Goal: Obtain resource: Download file/media

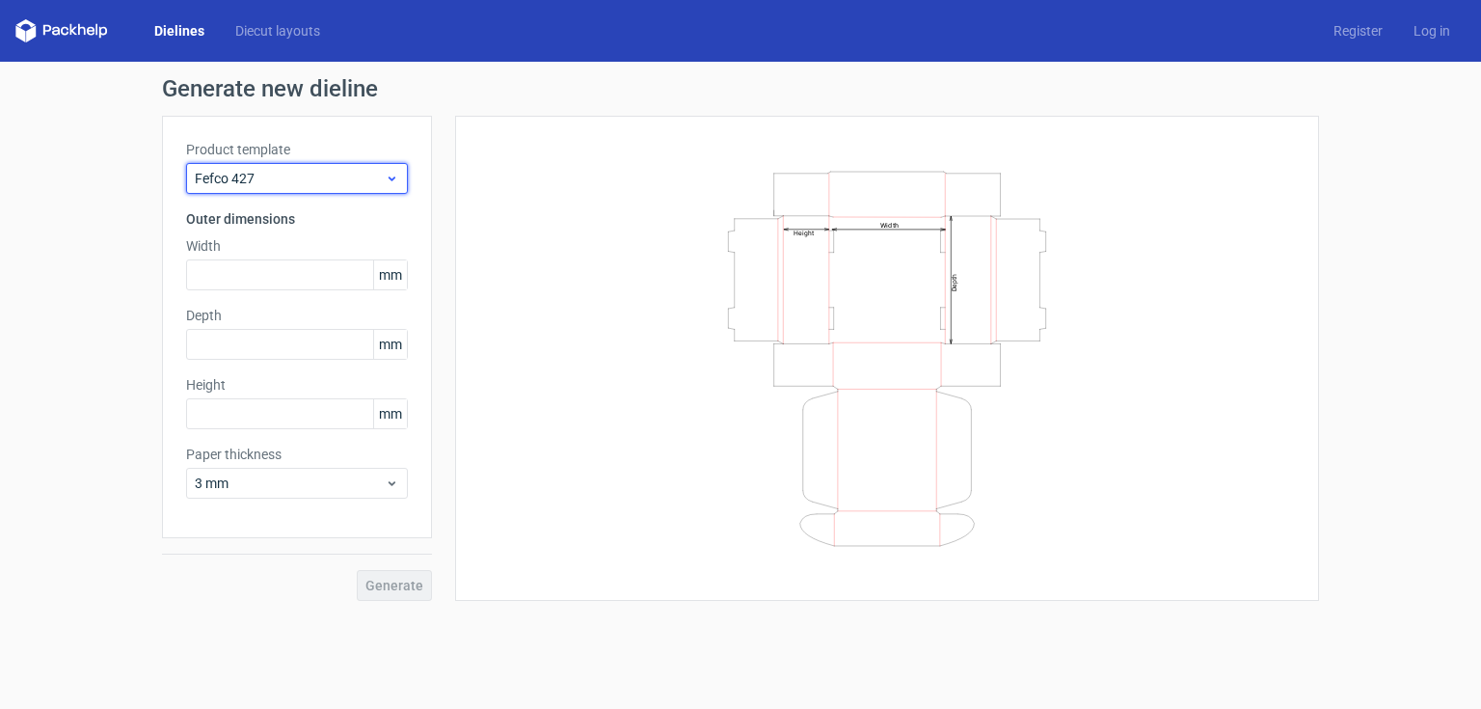
click at [385, 177] on icon at bounding box center [392, 178] width 14 height 15
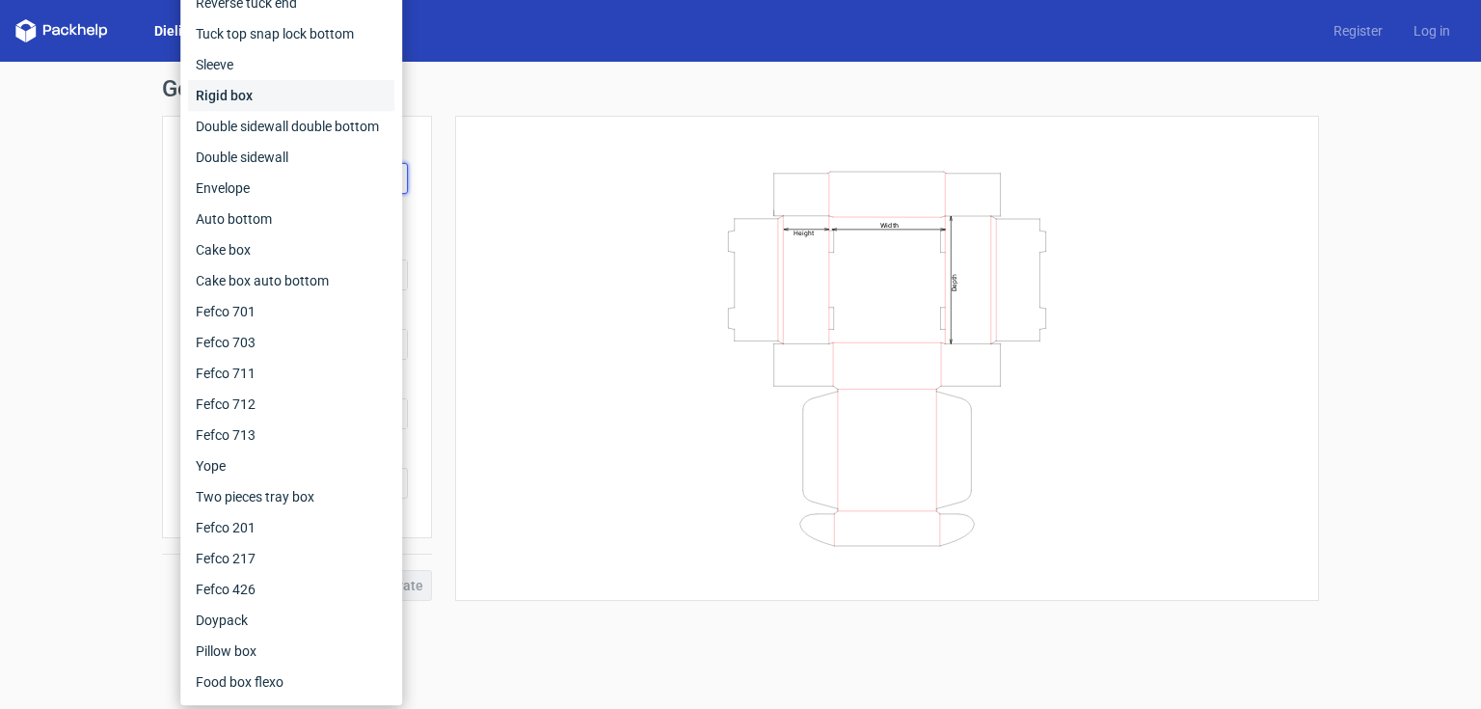
click at [247, 96] on div "Rigid box" at bounding box center [291, 95] width 206 height 31
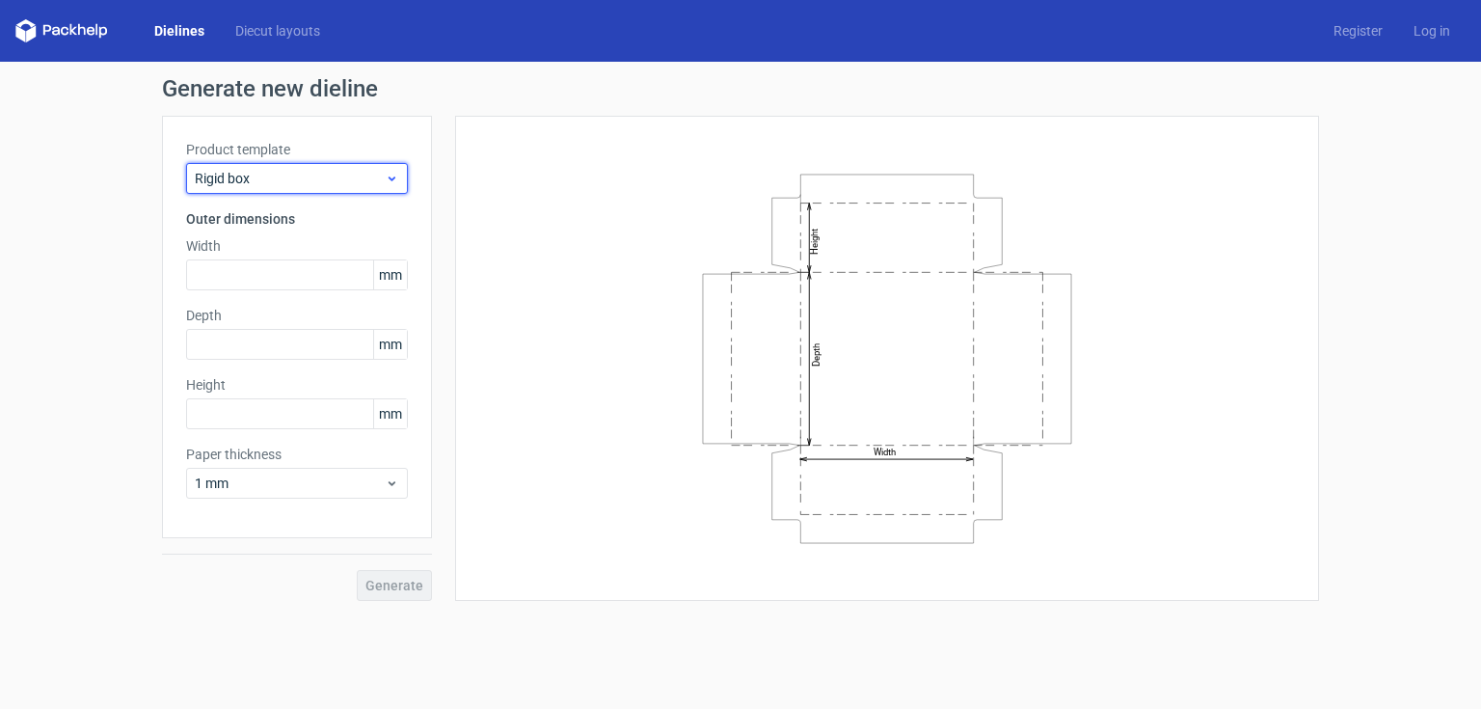
click at [333, 169] on span "Rigid box" at bounding box center [290, 178] width 190 height 19
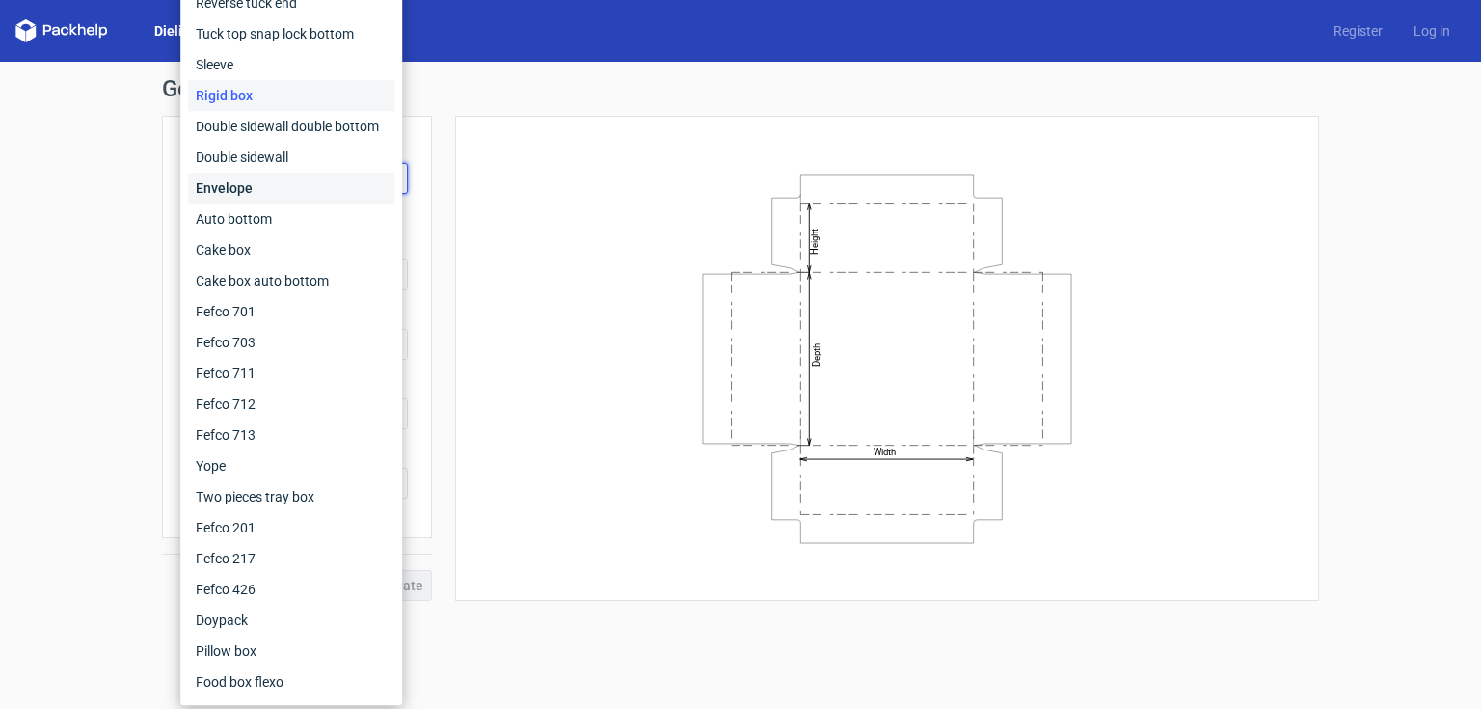
click at [260, 182] on div "Envelope" at bounding box center [291, 188] width 206 height 31
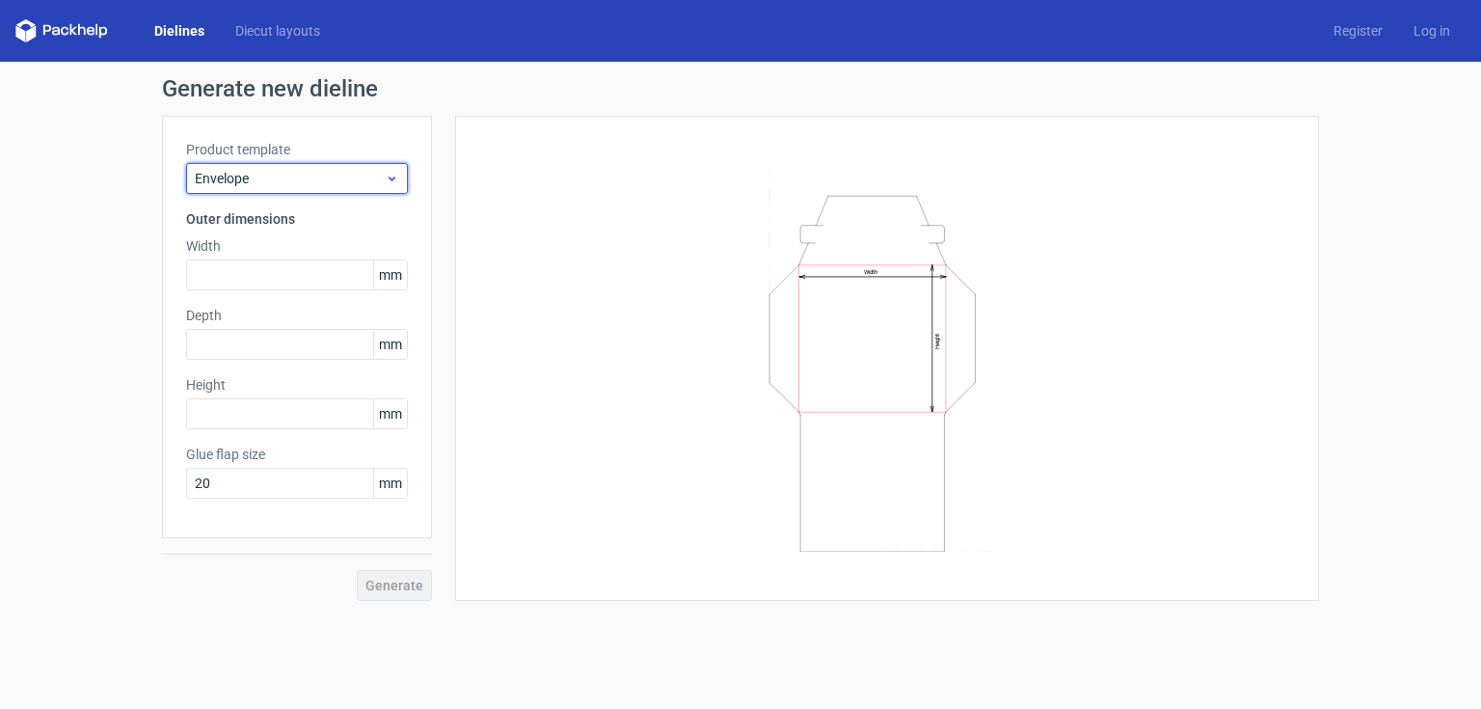
click at [320, 185] on span "Envelope" at bounding box center [290, 178] width 190 height 19
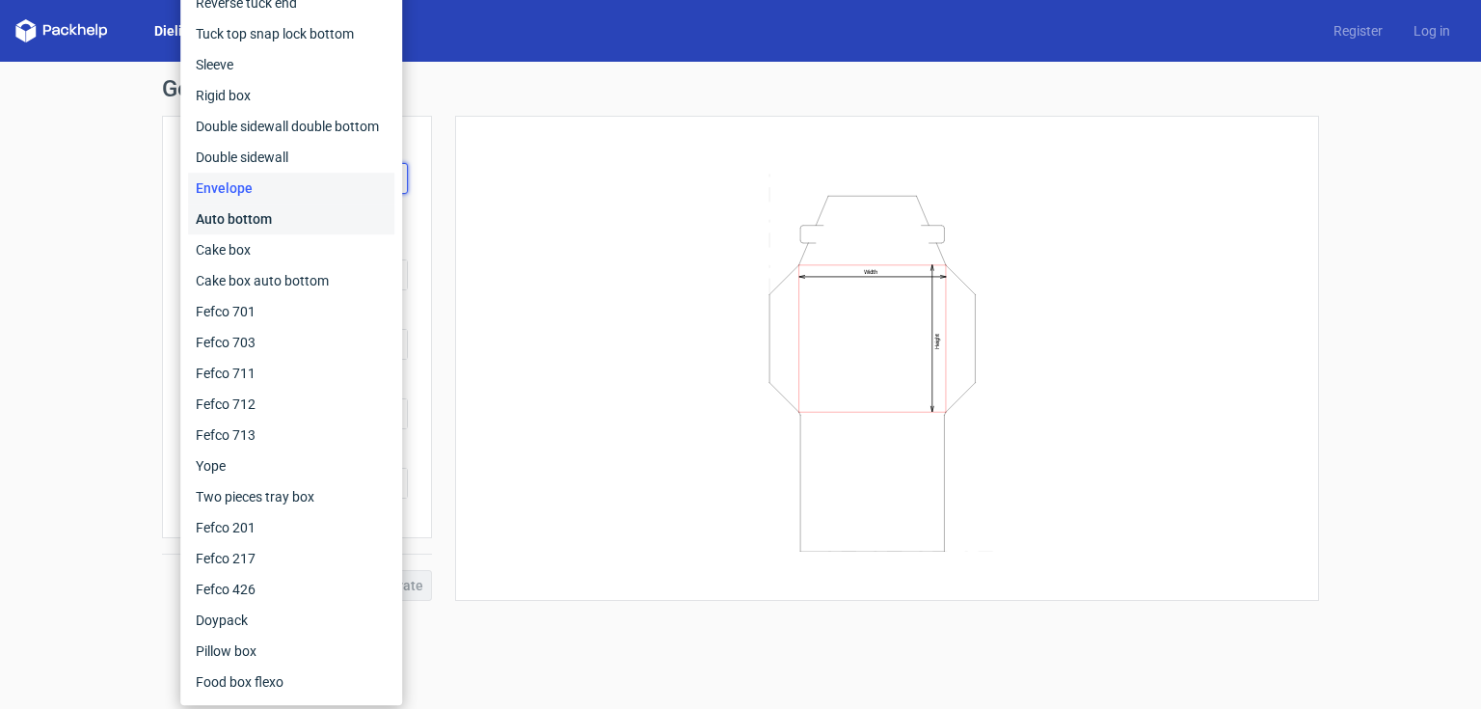
click at [250, 215] on div "Auto bottom" at bounding box center [291, 218] width 206 height 31
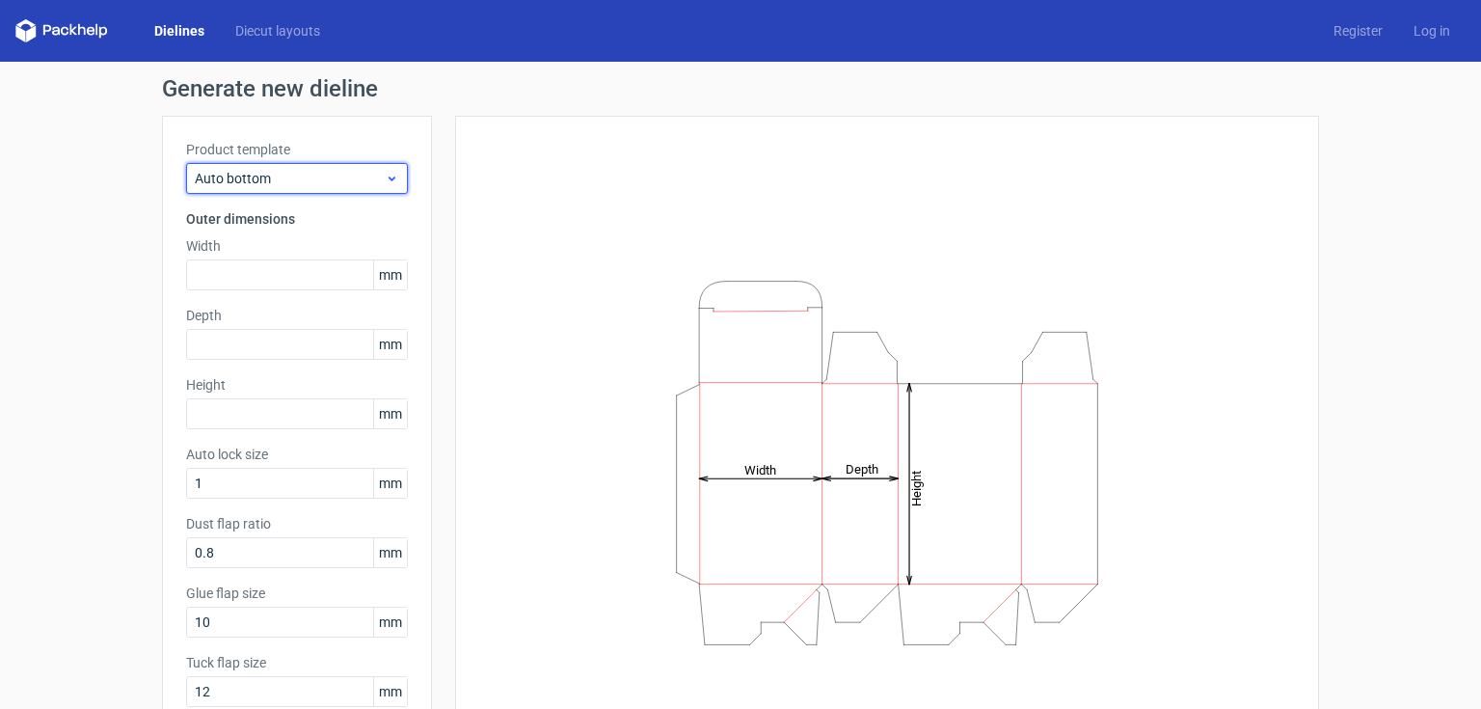
click at [385, 177] on icon at bounding box center [392, 178] width 14 height 15
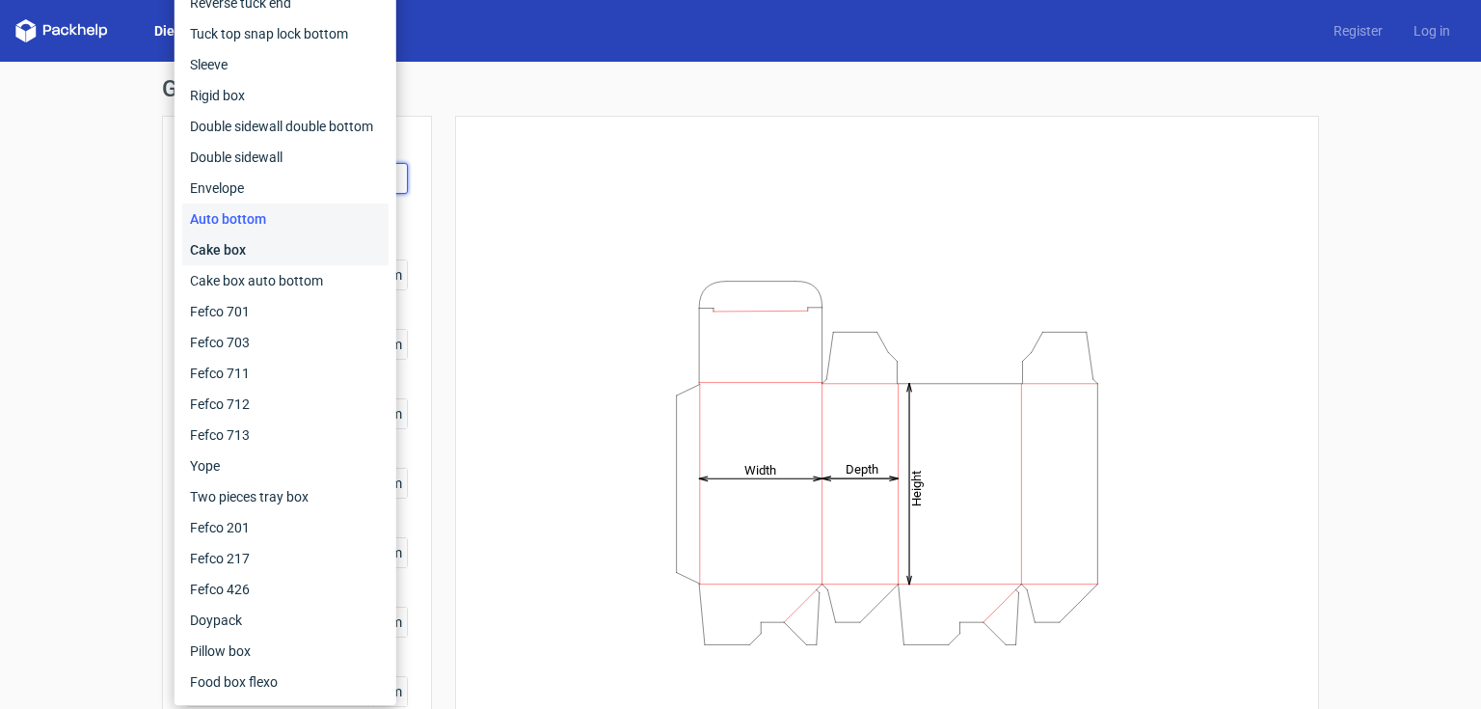
click at [259, 247] on div "Cake box" at bounding box center [285, 249] width 206 height 31
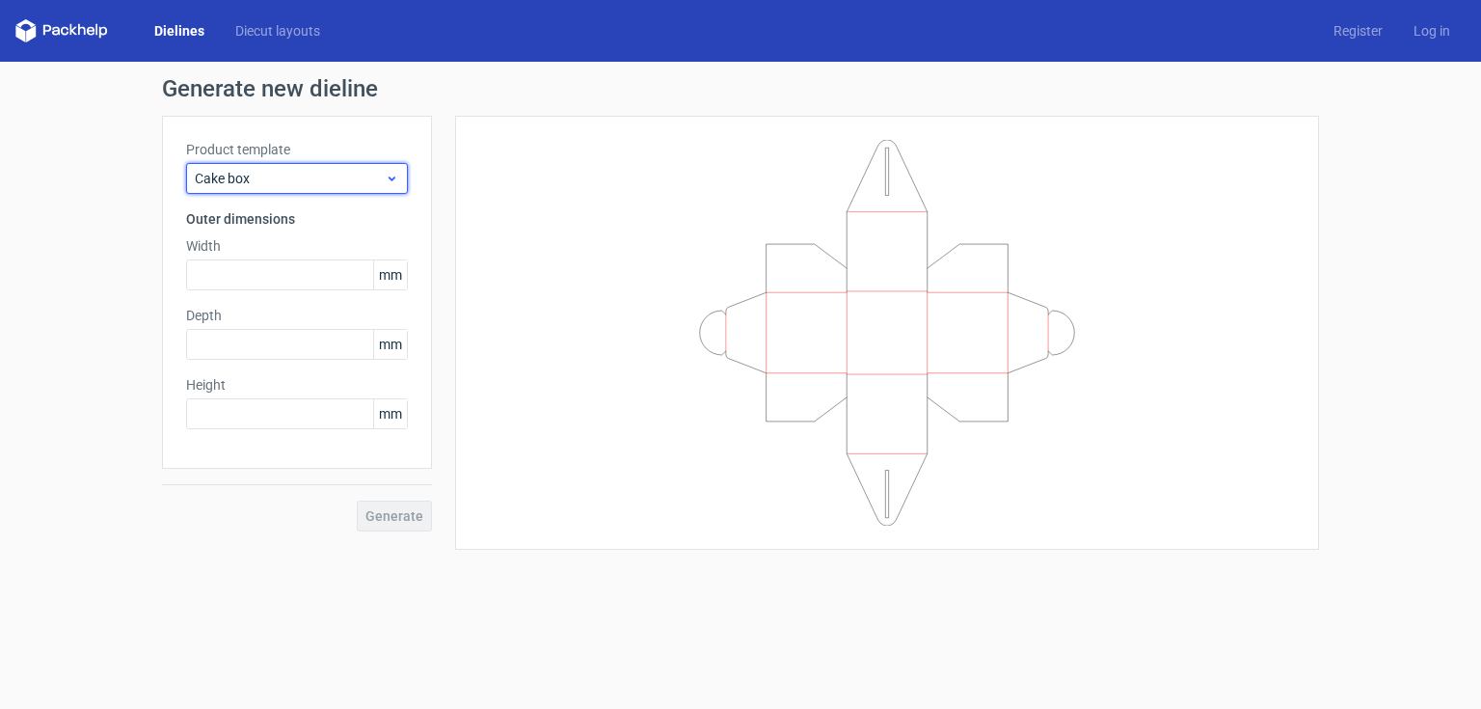
click at [372, 175] on span "Cake box" at bounding box center [290, 178] width 190 height 19
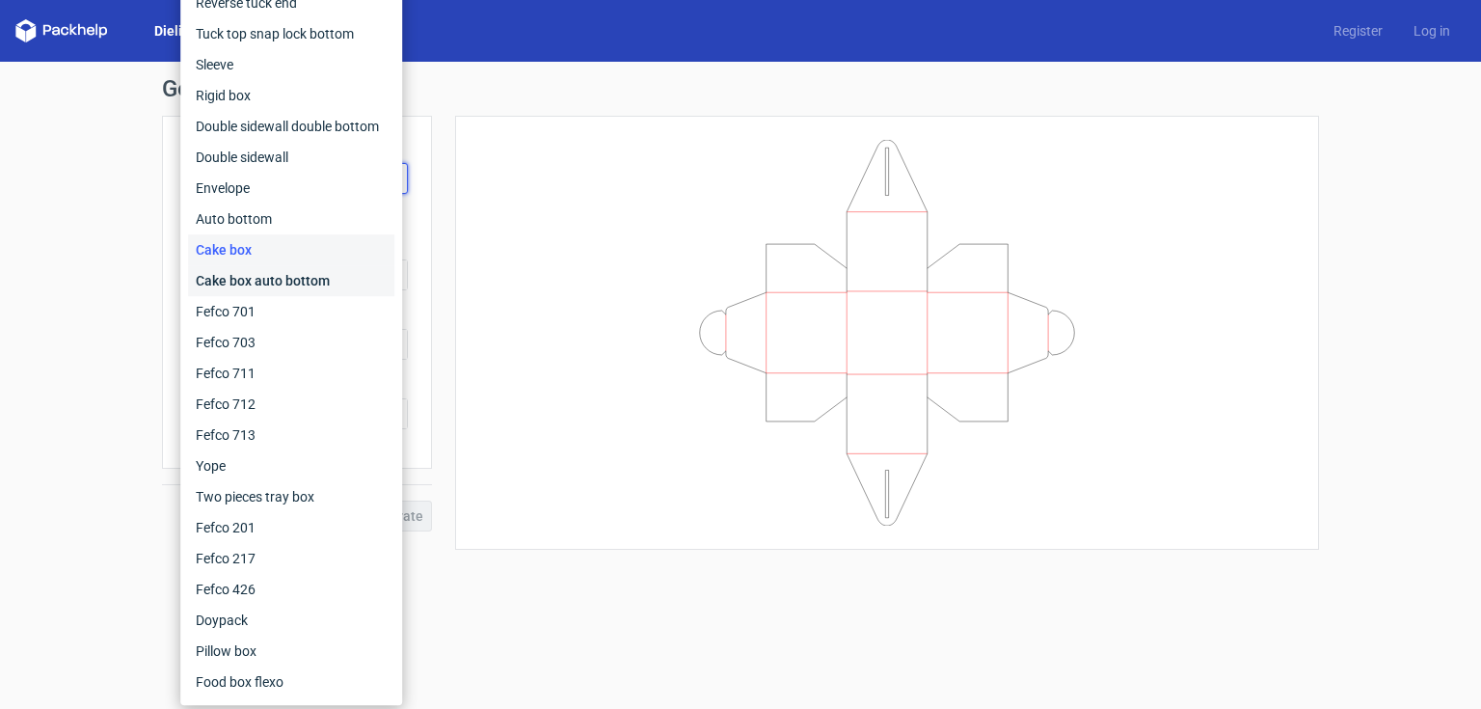
click at [233, 274] on div "Cake box auto bottom" at bounding box center [291, 280] width 206 height 31
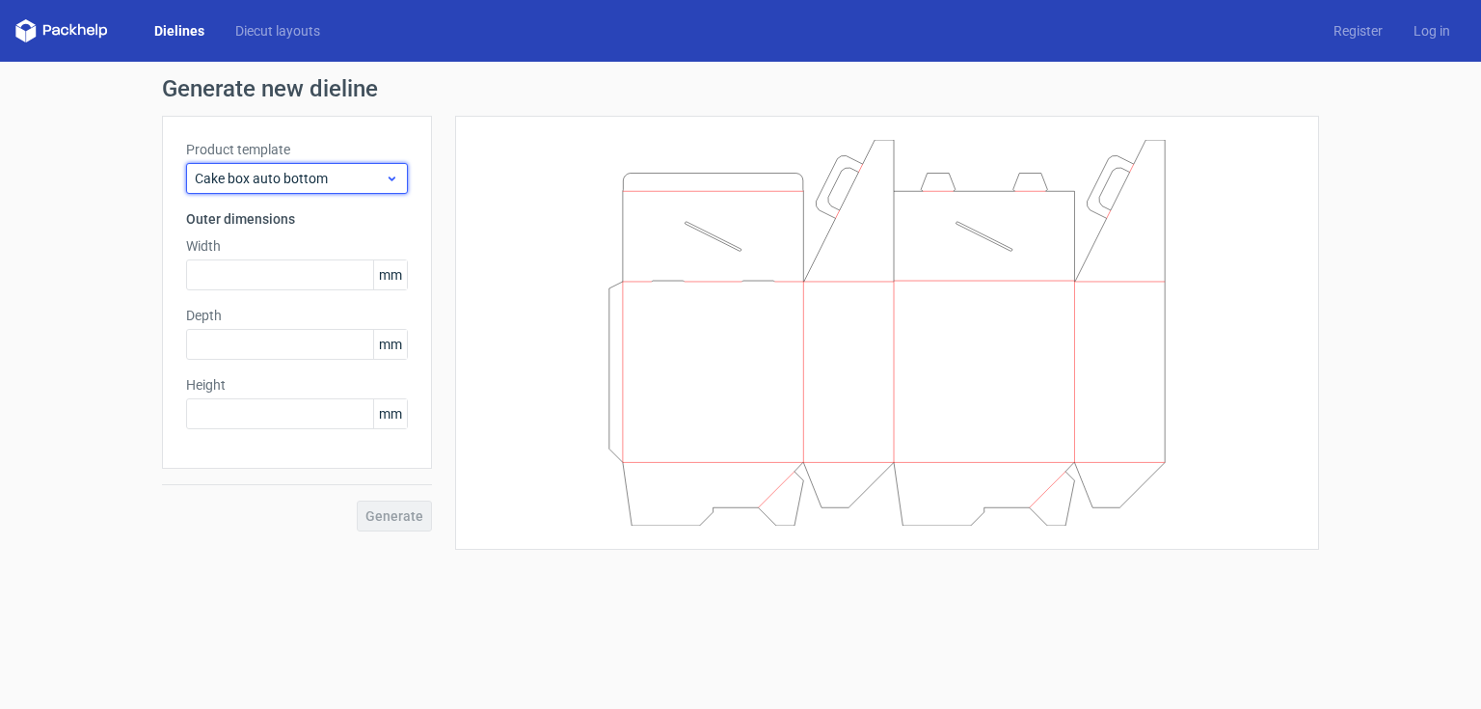
click at [368, 166] on div "Cake box auto bottom" at bounding box center [297, 178] width 222 height 31
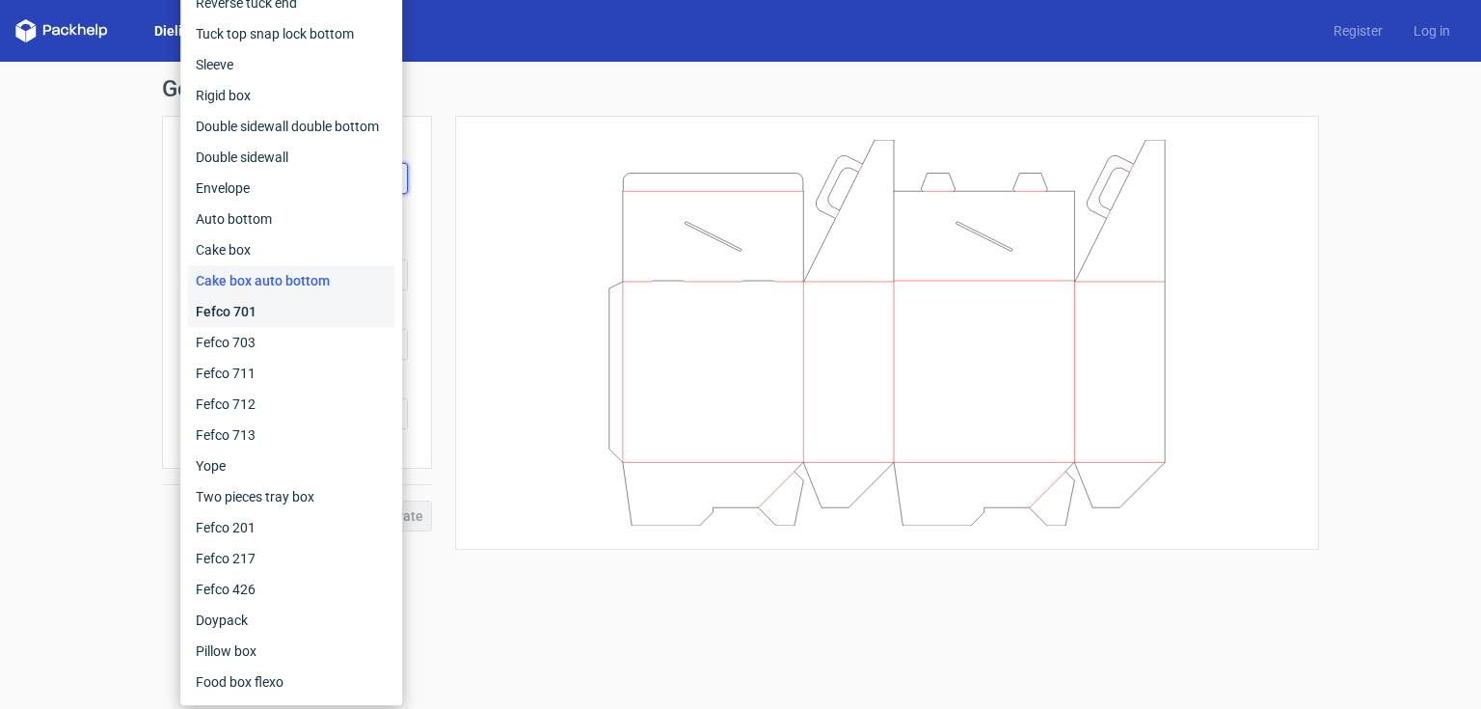
drag, startPoint x: 220, startPoint y: 304, endPoint x: 358, endPoint y: 185, distance: 181.9
click at [221, 304] on div "Fefco 701" at bounding box center [291, 311] width 206 height 31
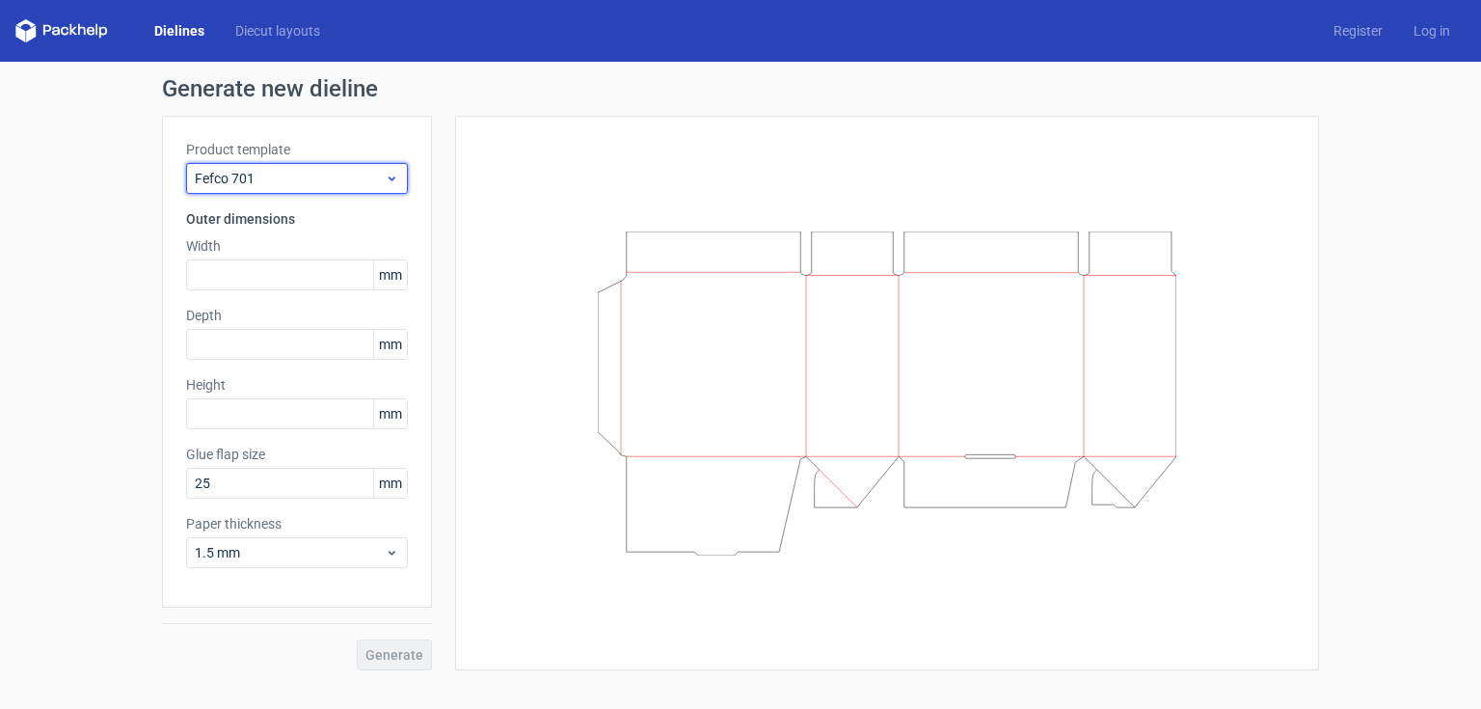
click at [383, 171] on span "Fefco 701" at bounding box center [290, 178] width 190 height 19
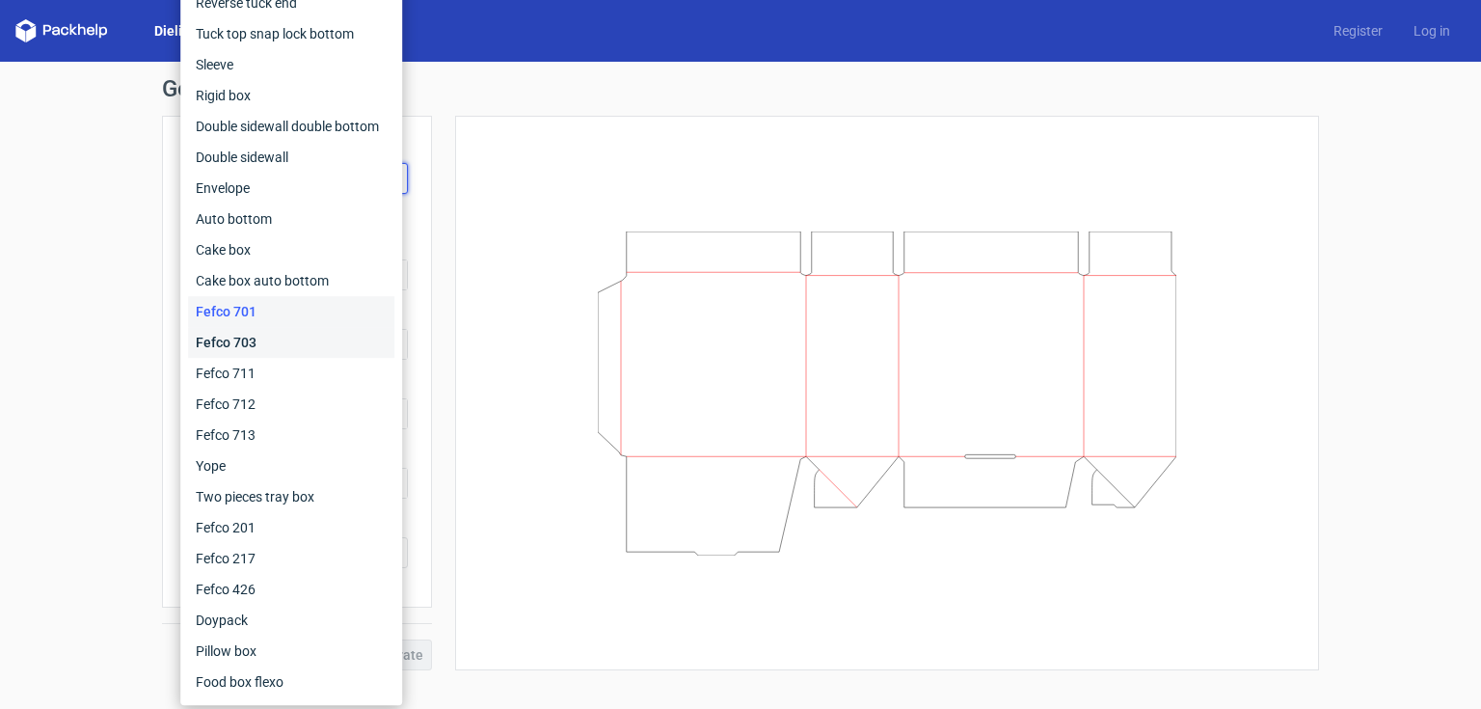
click at [245, 339] on div "Fefco 703" at bounding box center [291, 342] width 206 height 31
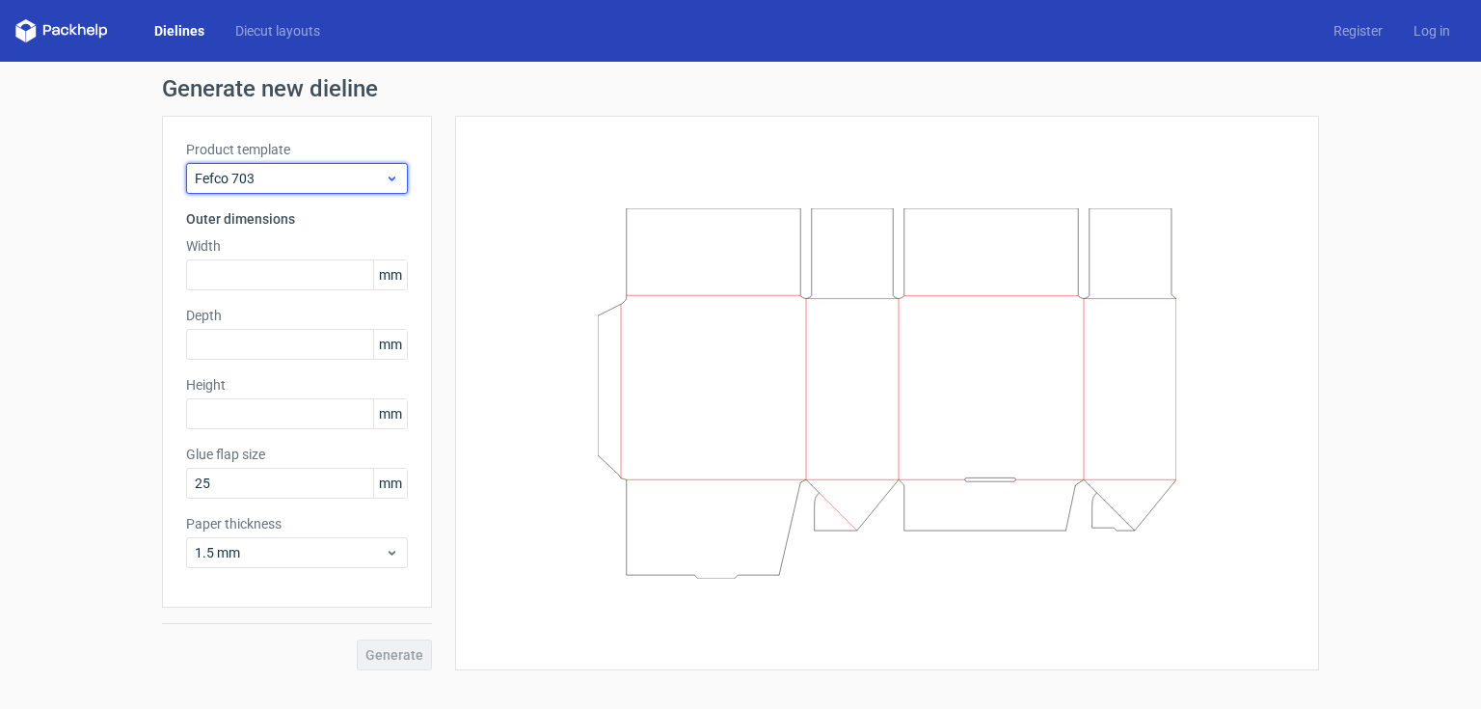
click at [386, 174] on icon at bounding box center [392, 178] width 14 height 15
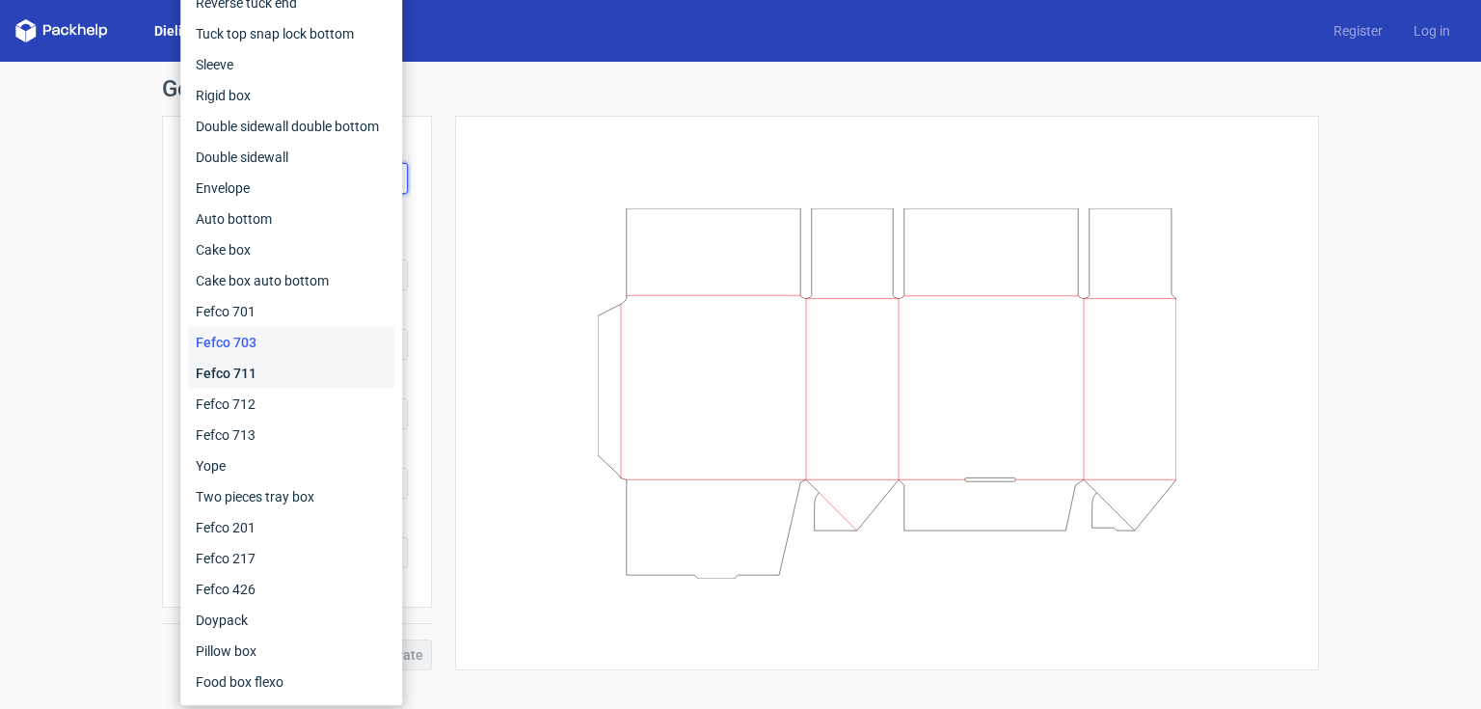
click at [222, 366] on div "Fefco 711" at bounding box center [291, 373] width 206 height 31
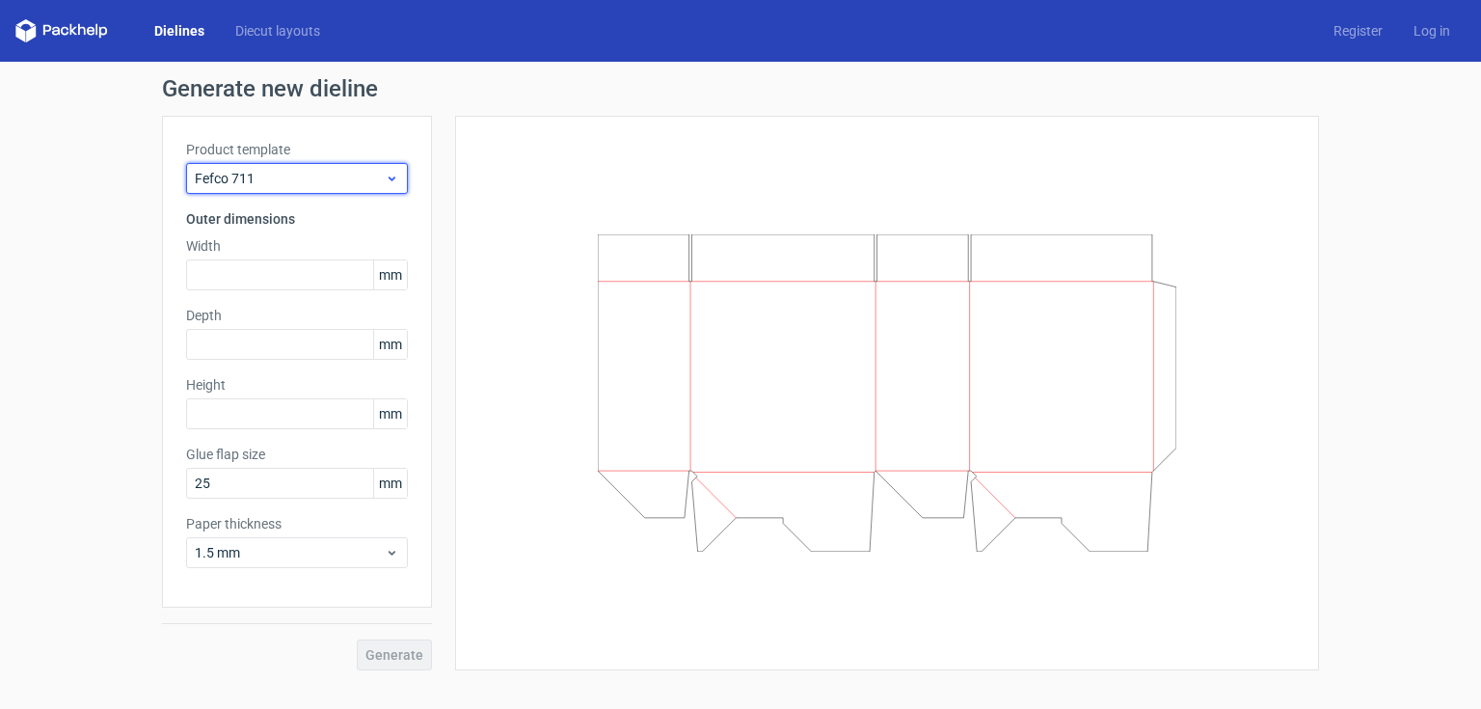
click at [379, 176] on span "Fefco 711" at bounding box center [290, 178] width 190 height 19
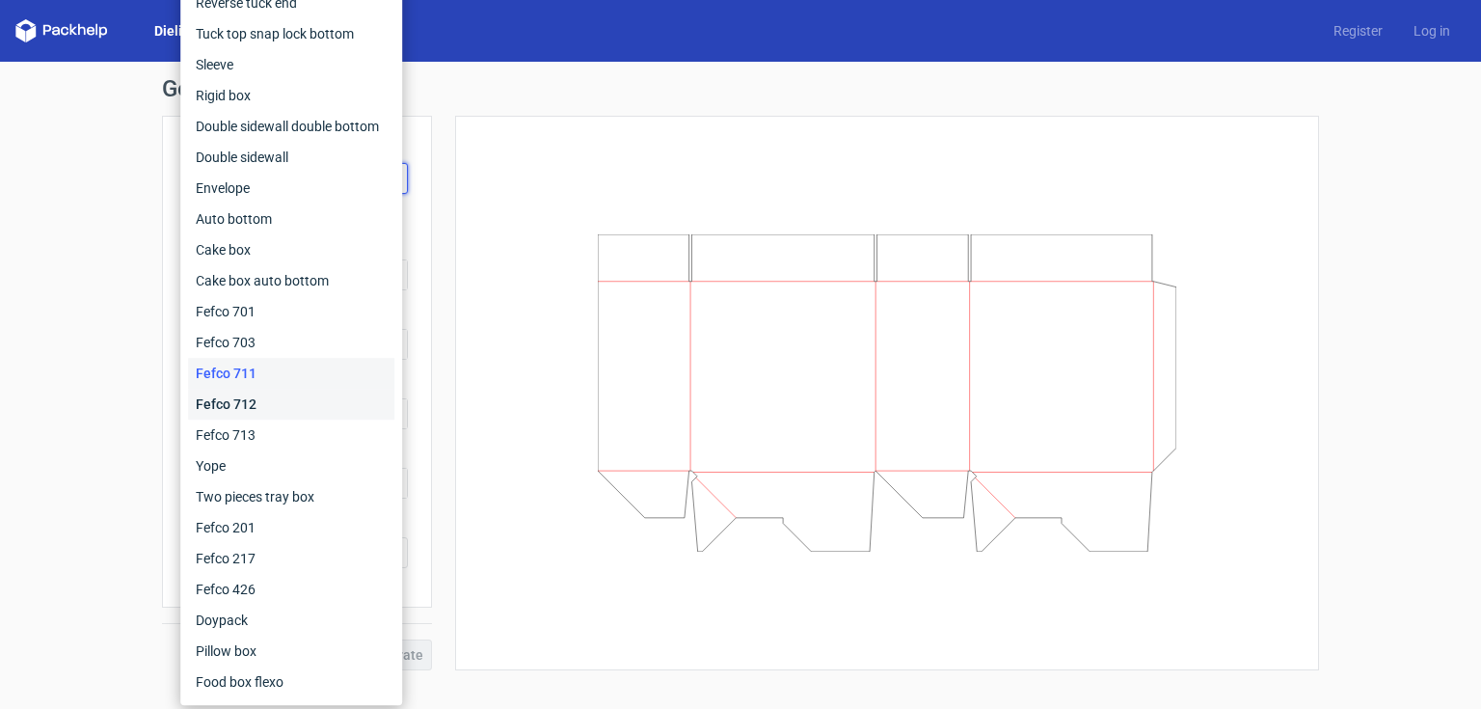
click at [244, 398] on div "Fefco 712" at bounding box center [291, 404] width 206 height 31
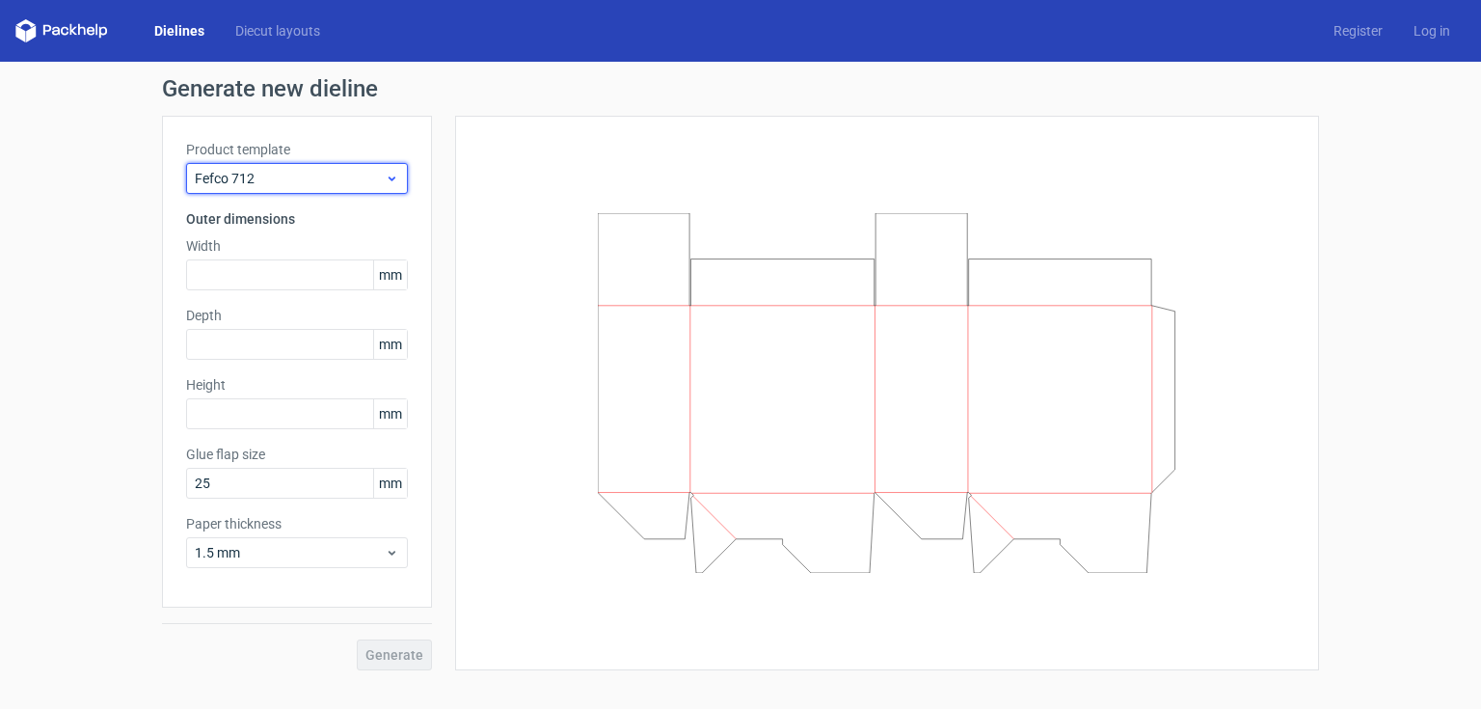
click at [332, 177] on span "Fefco 712" at bounding box center [290, 178] width 190 height 19
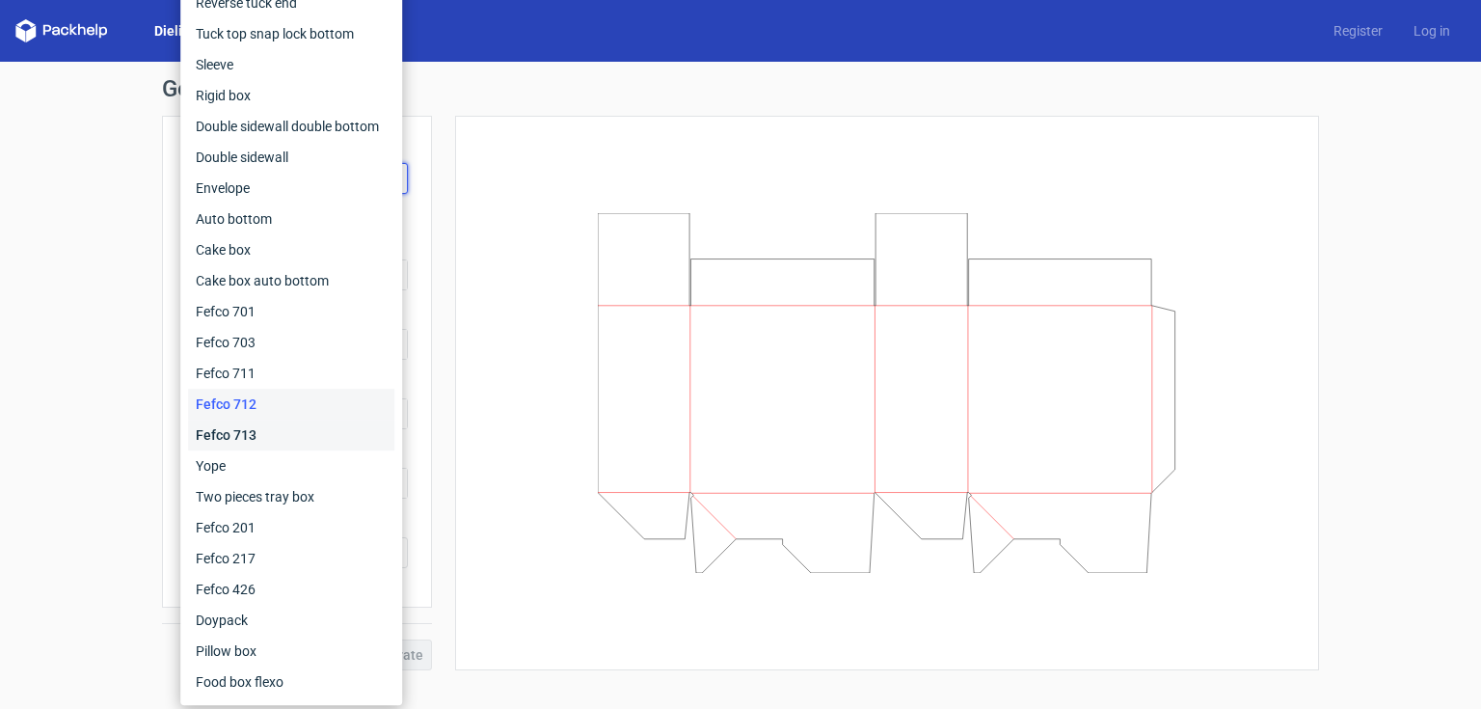
click at [251, 434] on div "Fefco 713" at bounding box center [291, 434] width 206 height 31
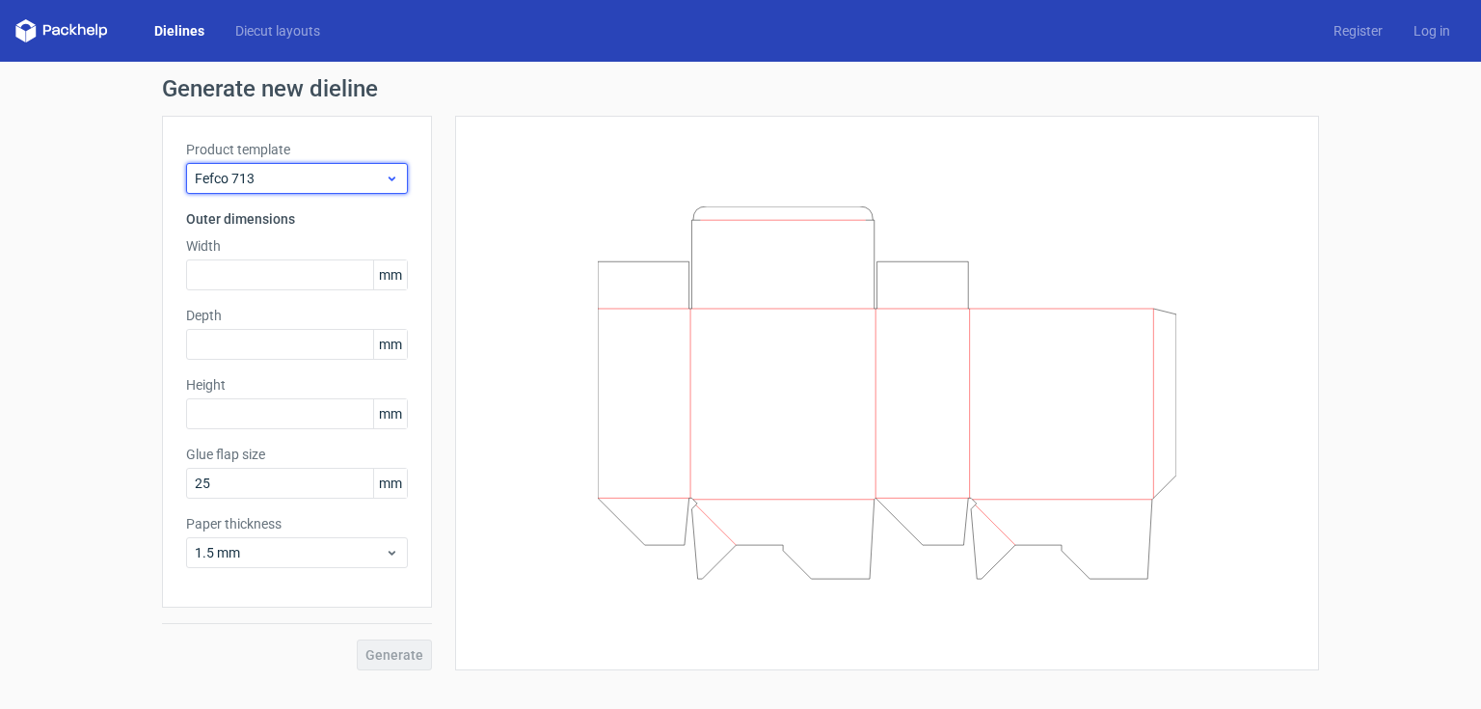
click at [354, 183] on span "Fefco 713" at bounding box center [290, 178] width 190 height 19
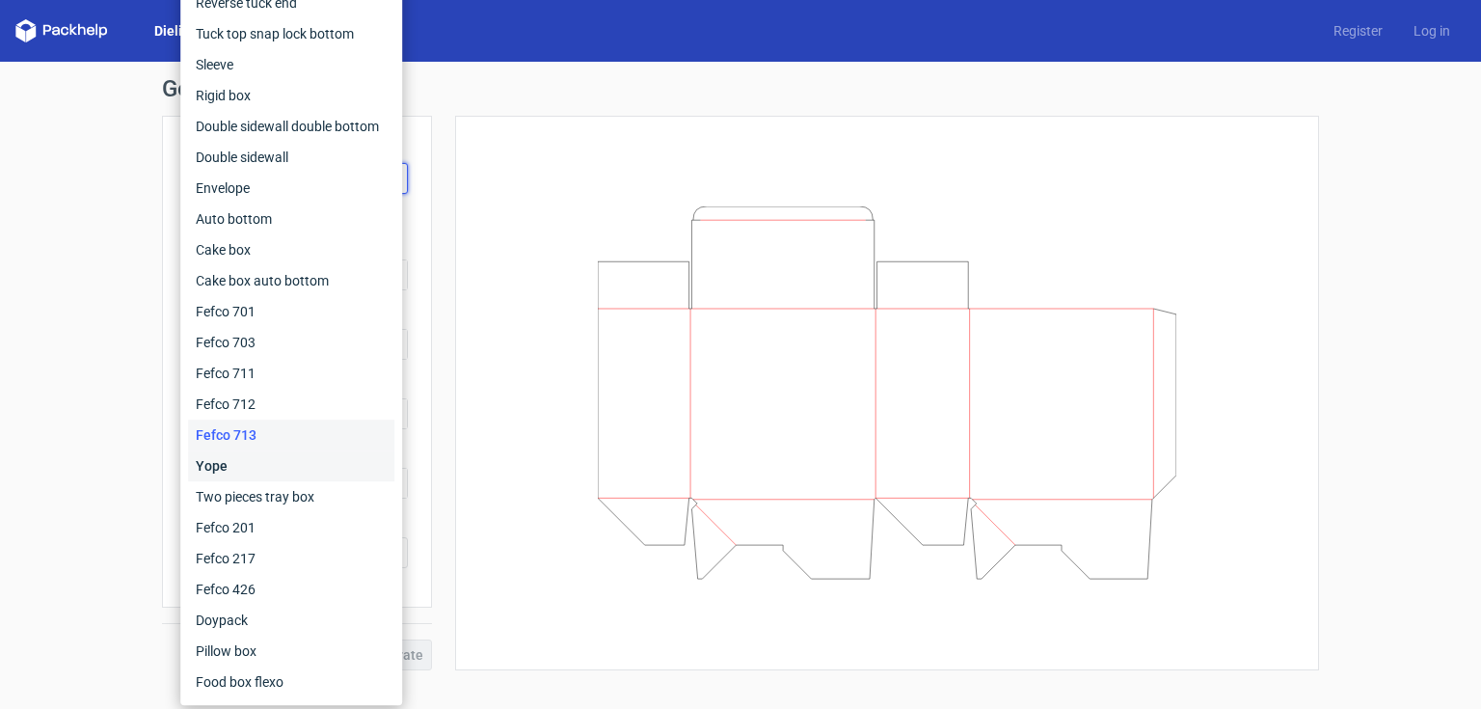
click at [243, 460] on div "Yope" at bounding box center [291, 465] width 206 height 31
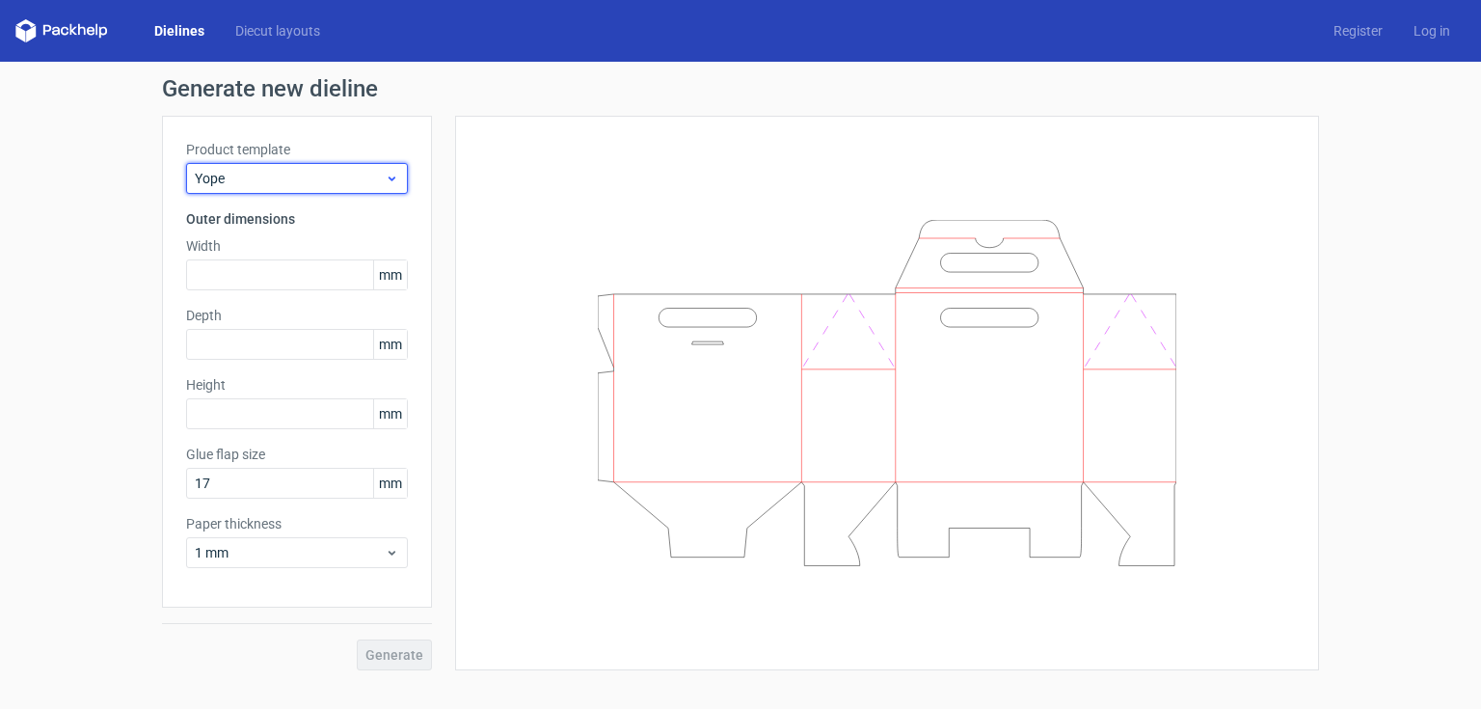
click at [343, 174] on span "Yope" at bounding box center [290, 178] width 190 height 19
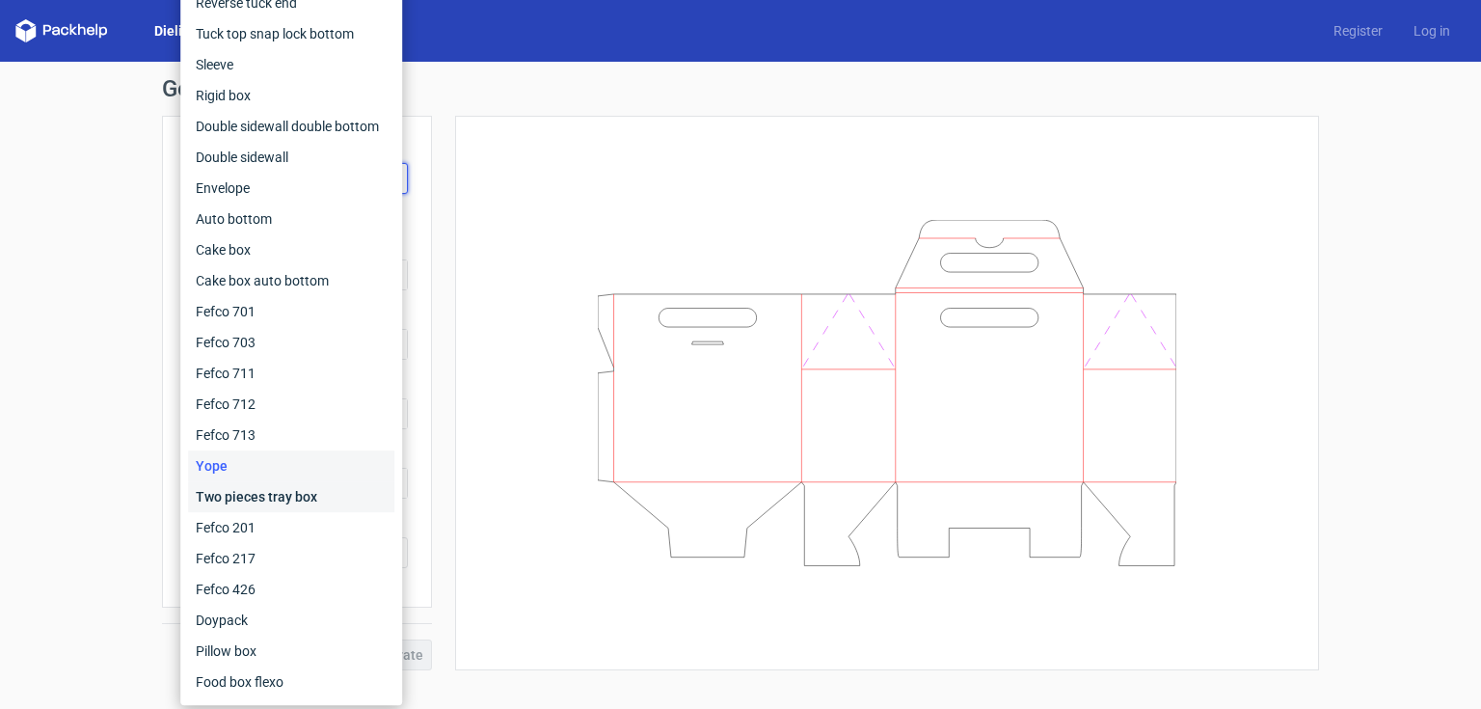
click at [286, 498] on div "Two pieces tray box" at bounding box center [291, 496] width 206 height 31
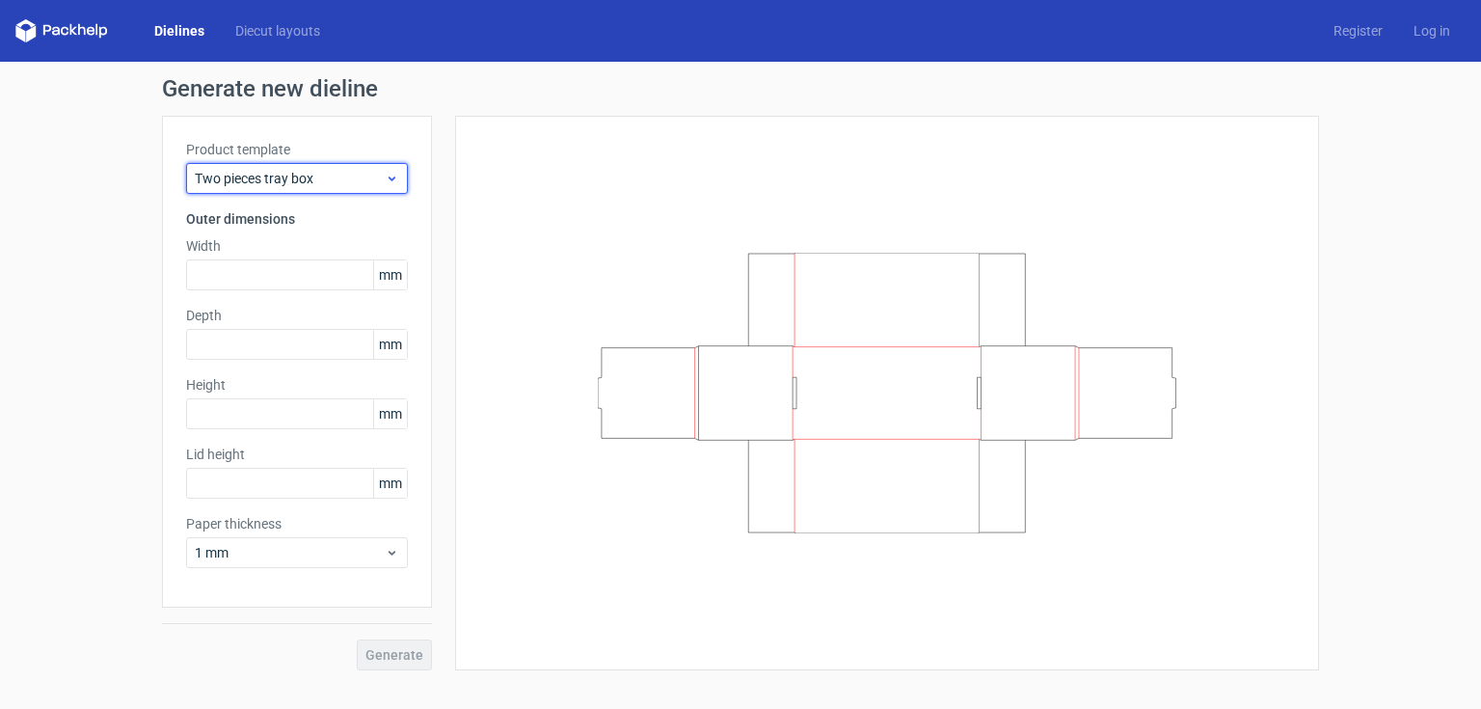
click at [349, 178] on span "Two pieces tray box" at bounding box center [290, 178] width 190 height 19
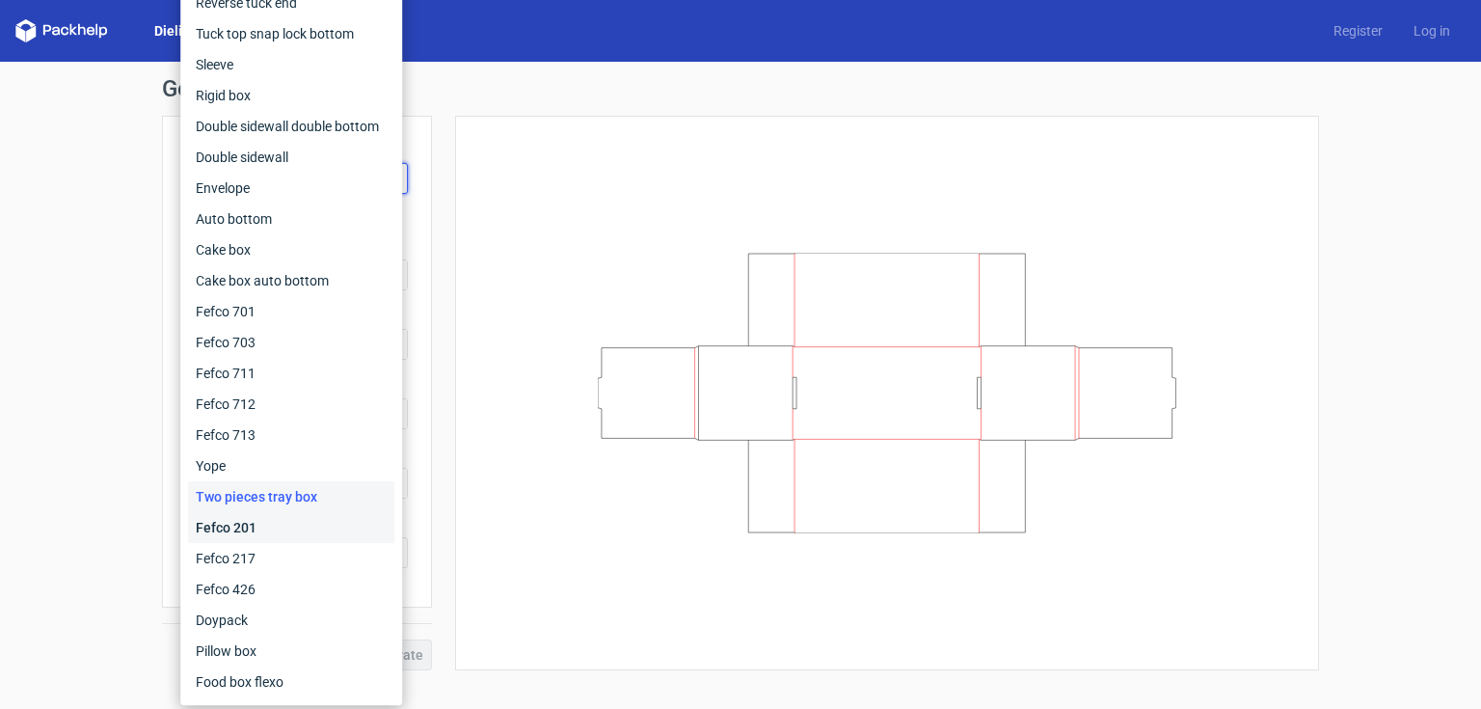
click at [264, 528] on div "Fefco 201" at bounding box center [291, 527] width 206 height 31
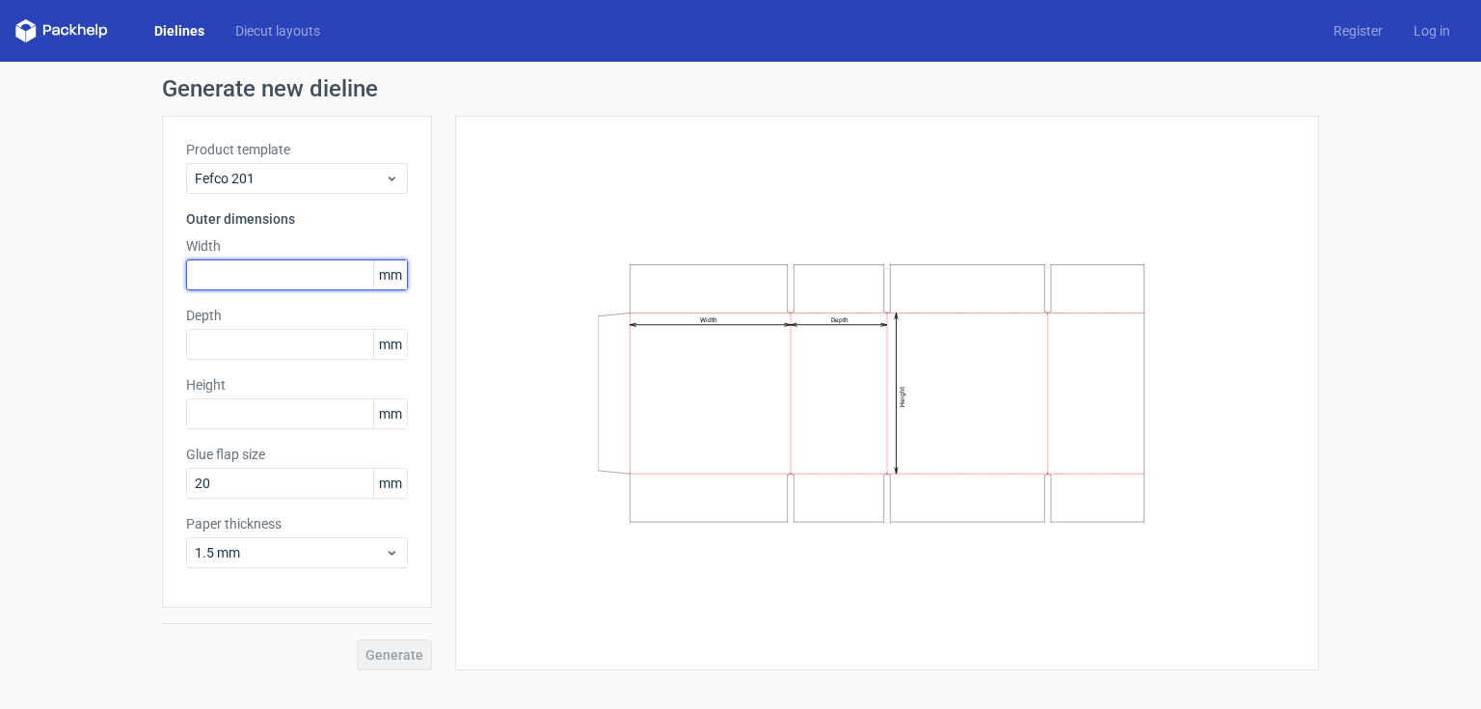
click at [258, 272] on input "text" at bounding box center [297, 274] width 222 height 31
type input "161"
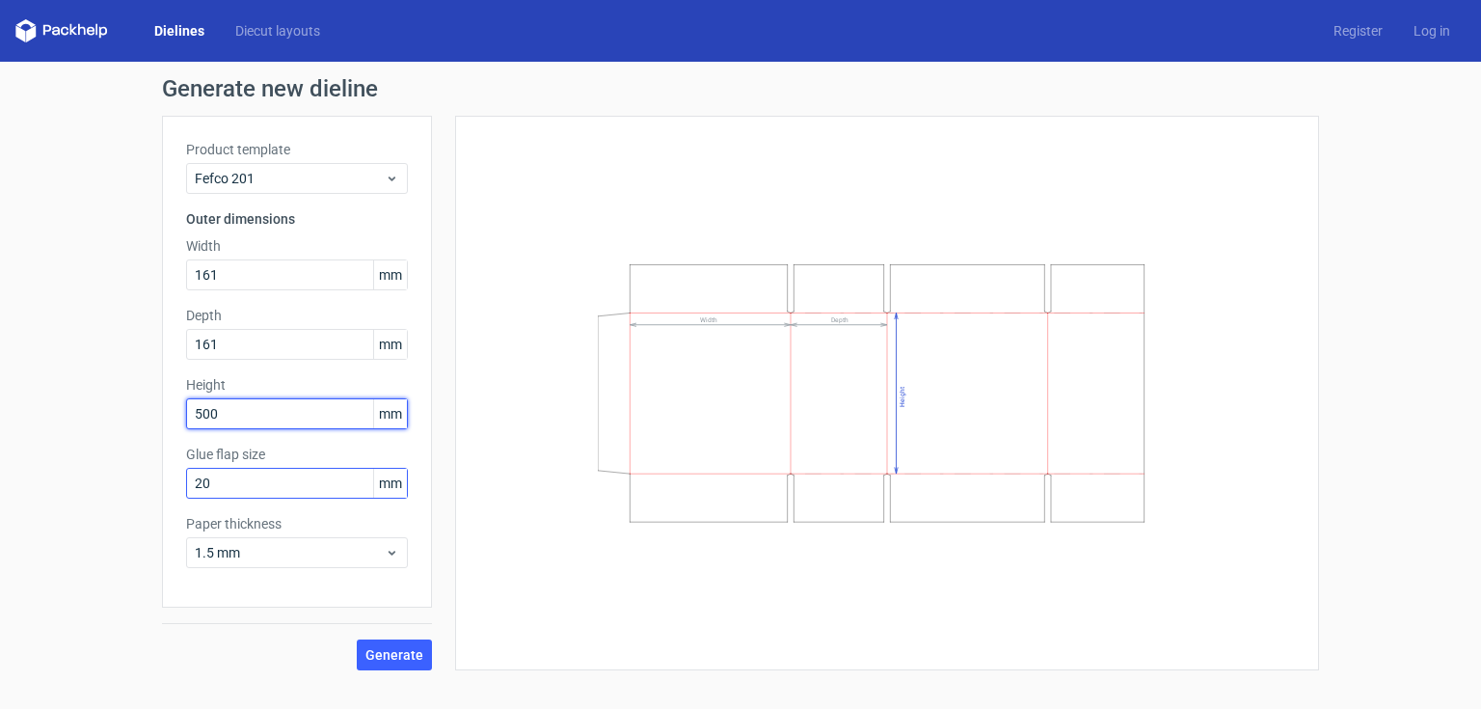
type input "500"
click at [308, 489] on input "20" at bounding box center [297, 483] width 222 height 31
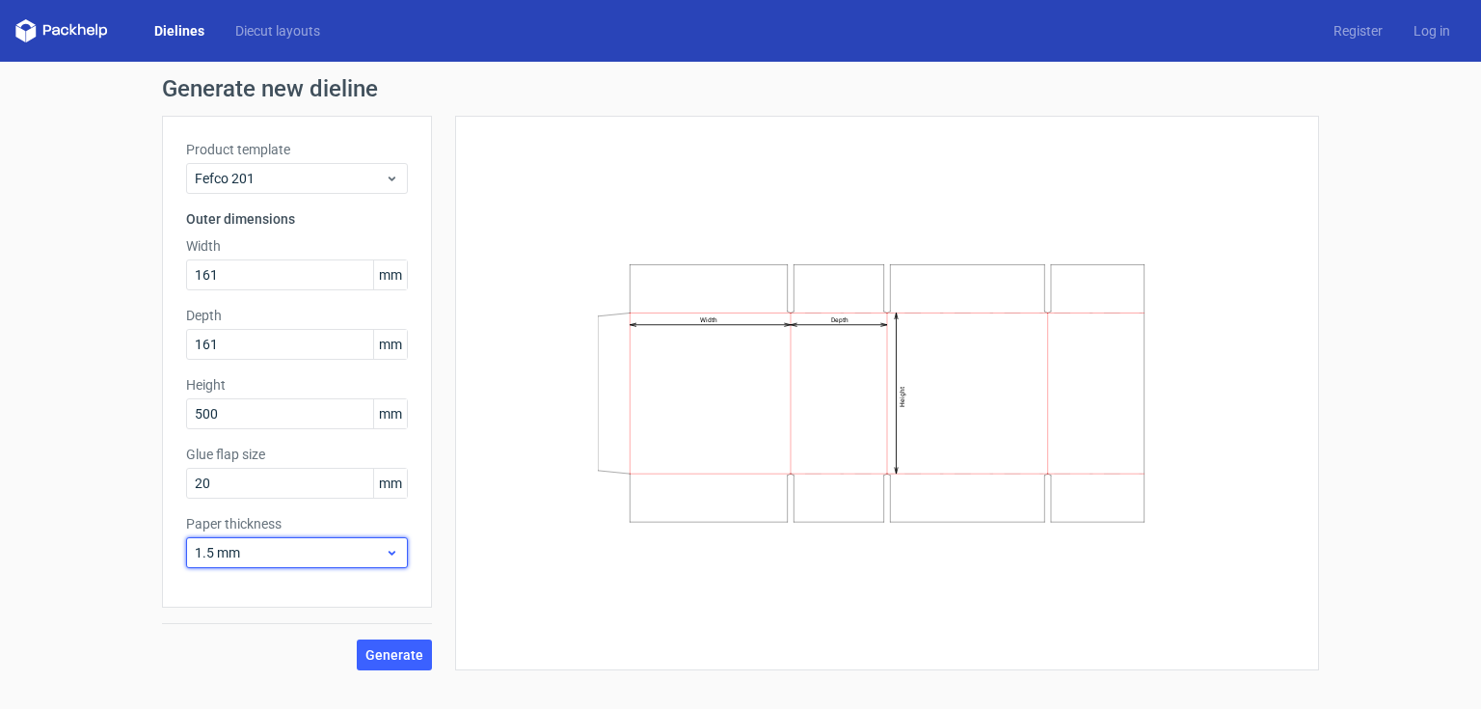
click at [266, 550] on span "1.5 mm" at bounding box center [290, 552] width 190 height 19
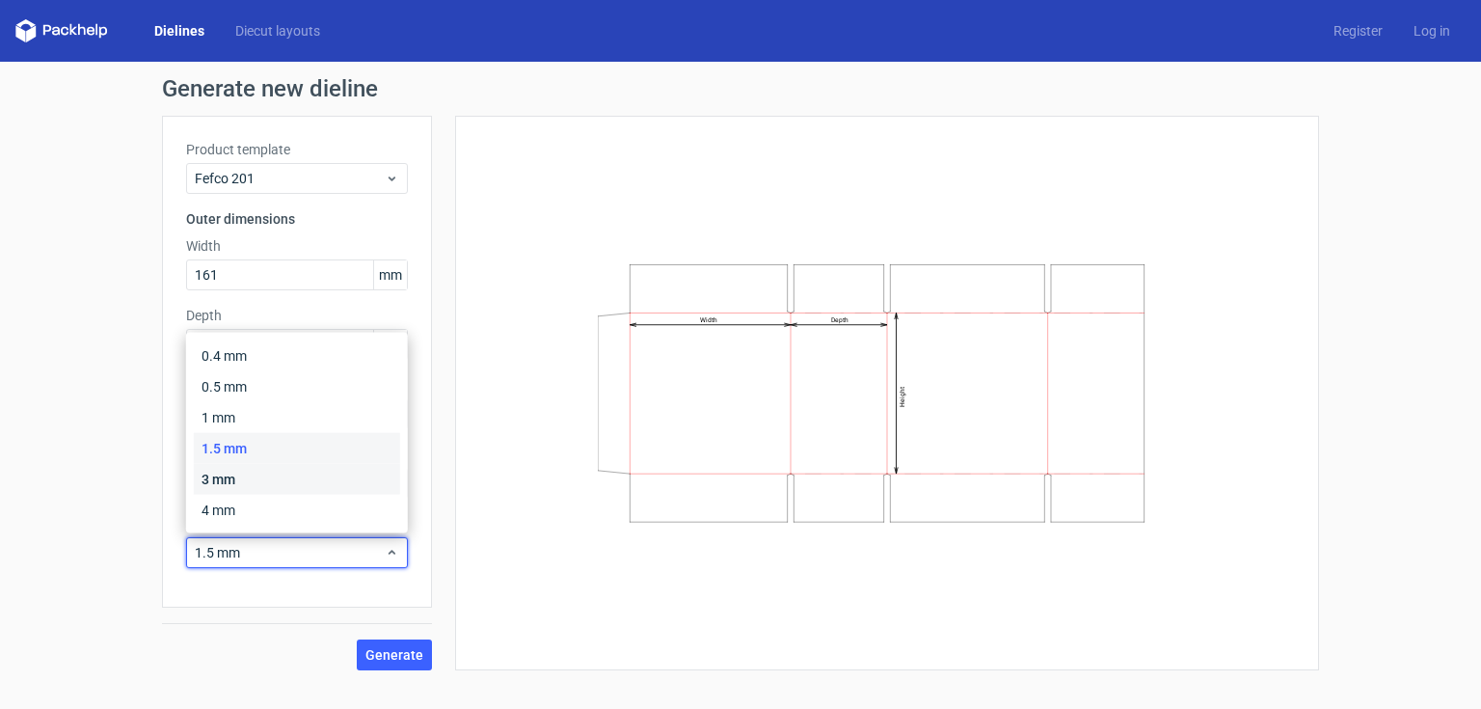
click at [239, 474] on div "3 mm" at bounding box center [297, 479] width 206 height 31
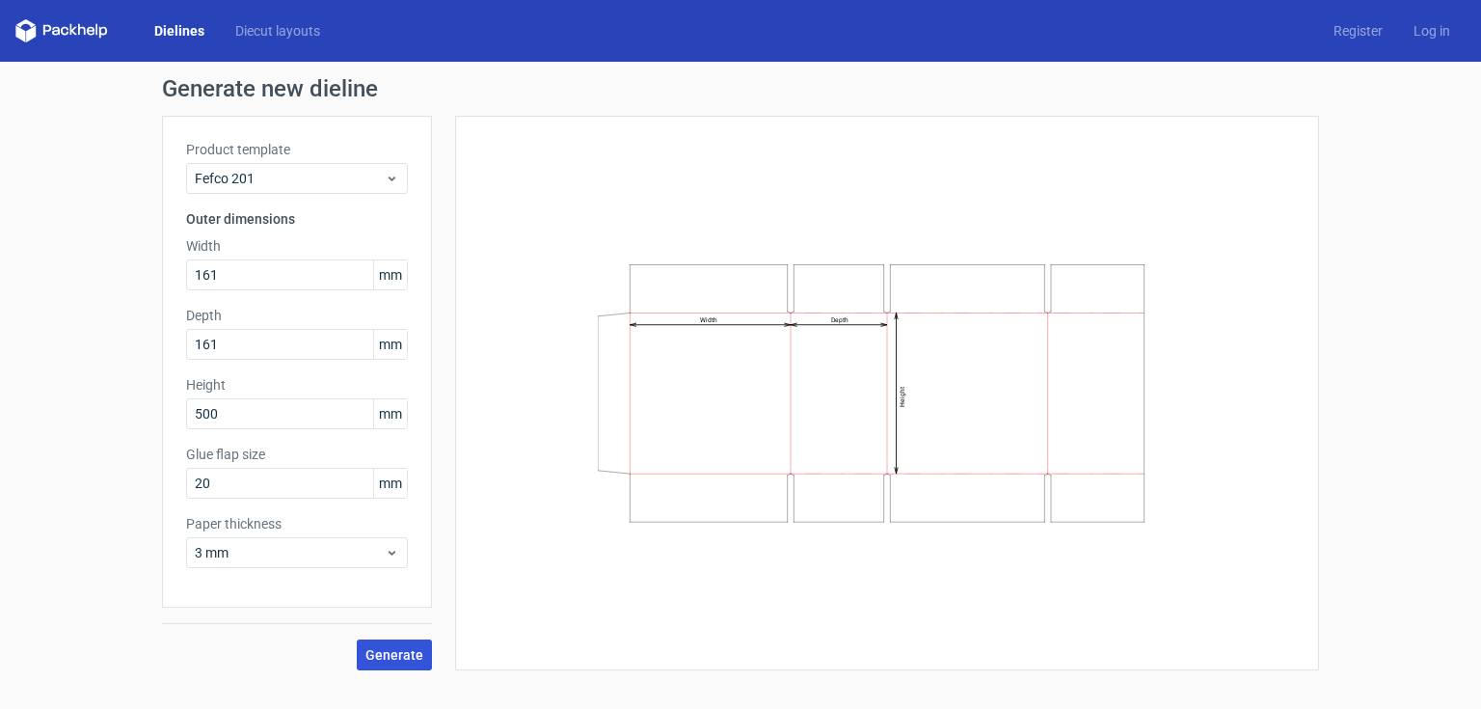
click at [414, 648] on span "Generate" at bounding box center [394, 655] width 58 height 14
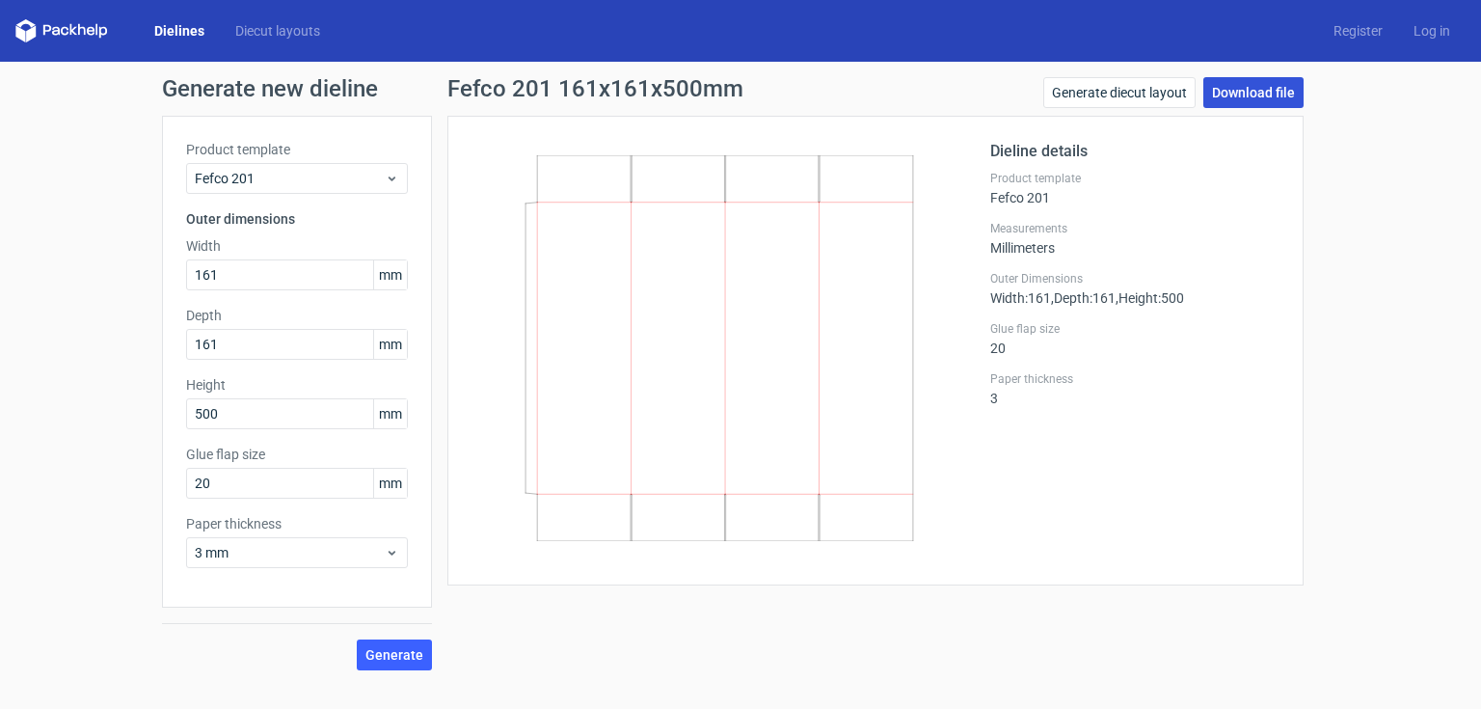
click at [1257, 92] on link "Download file" at bounding box center [1253, 92] width 100 height 31
